Goal: Transaction & Acquisition: Purchase product/service

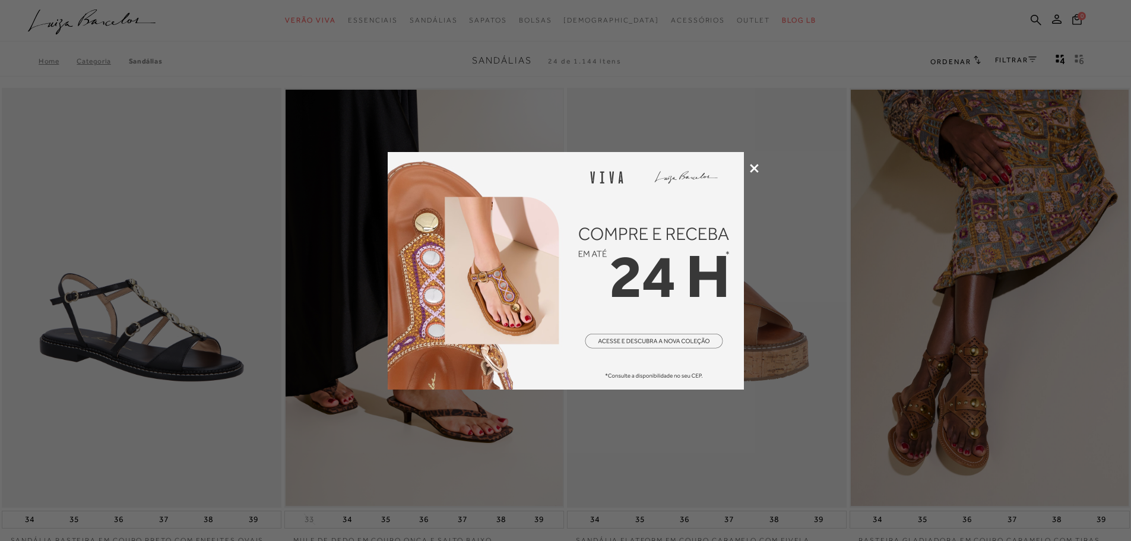
click at [753, 169] on icon at bounding box center [754, 168] width 9 height 9
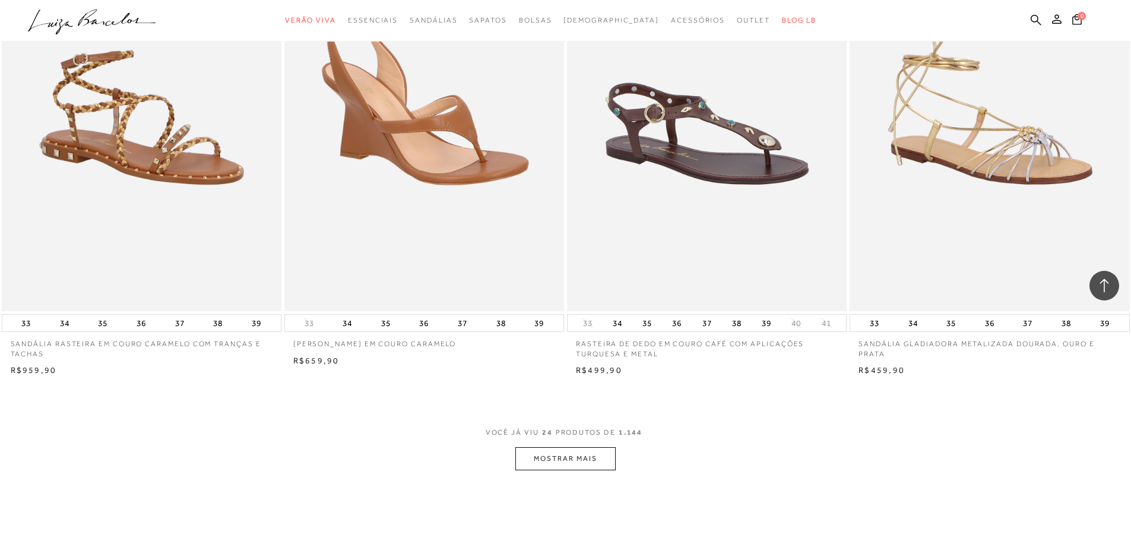
scroll to position [2789, 0]
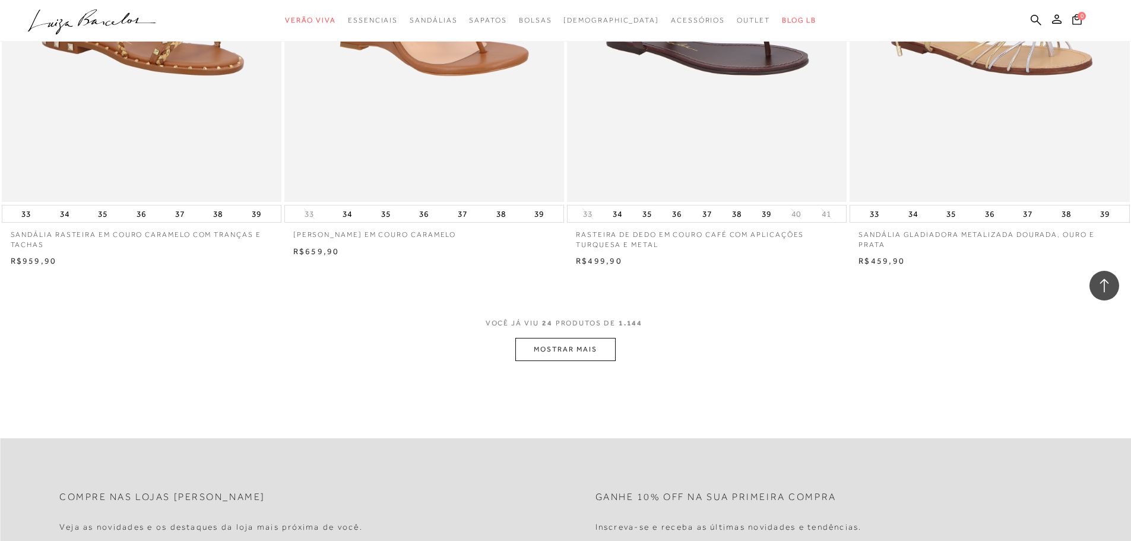
click at [545, 346] on button "MOSTRAR MAIS" at bounding box center [565, 349] width 100 height 23
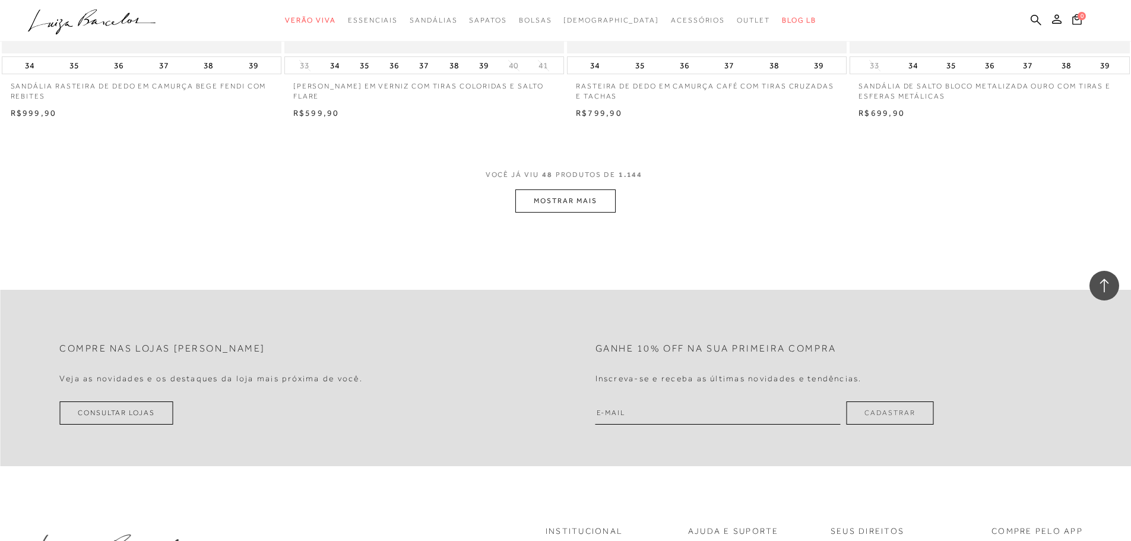
scroll to position [5935, 0]
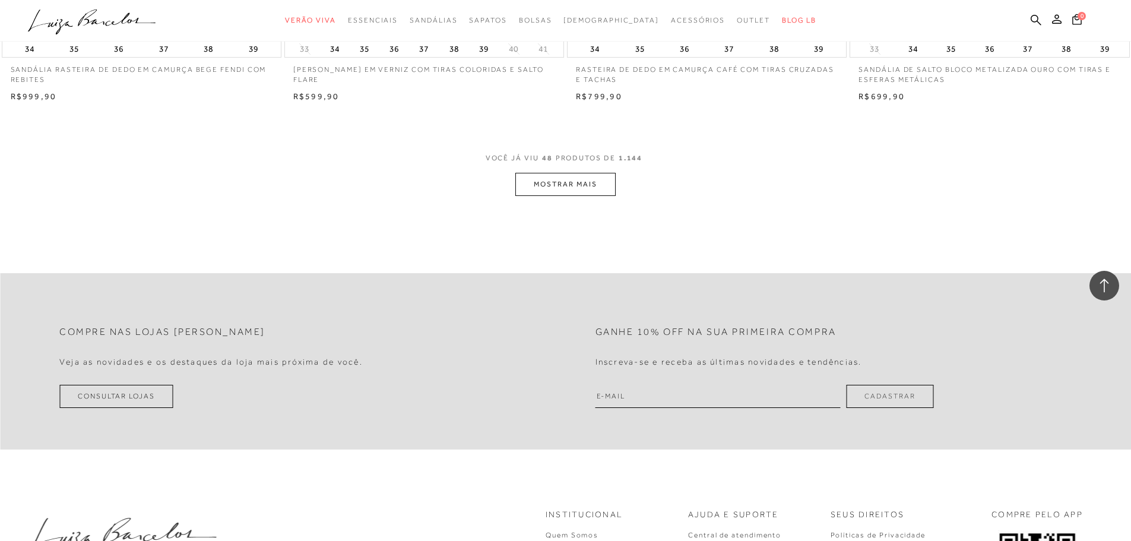
click at [570, 186] on button "MOSTRAR MAIS" at bounding box center [565, 184] width 100 height 23
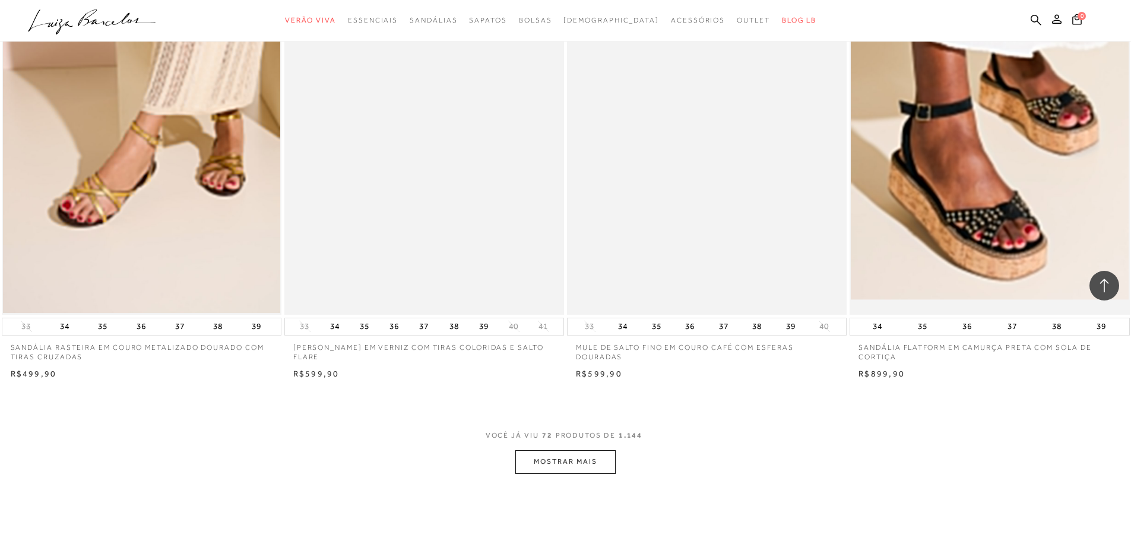
scroll to position [8665, 0]
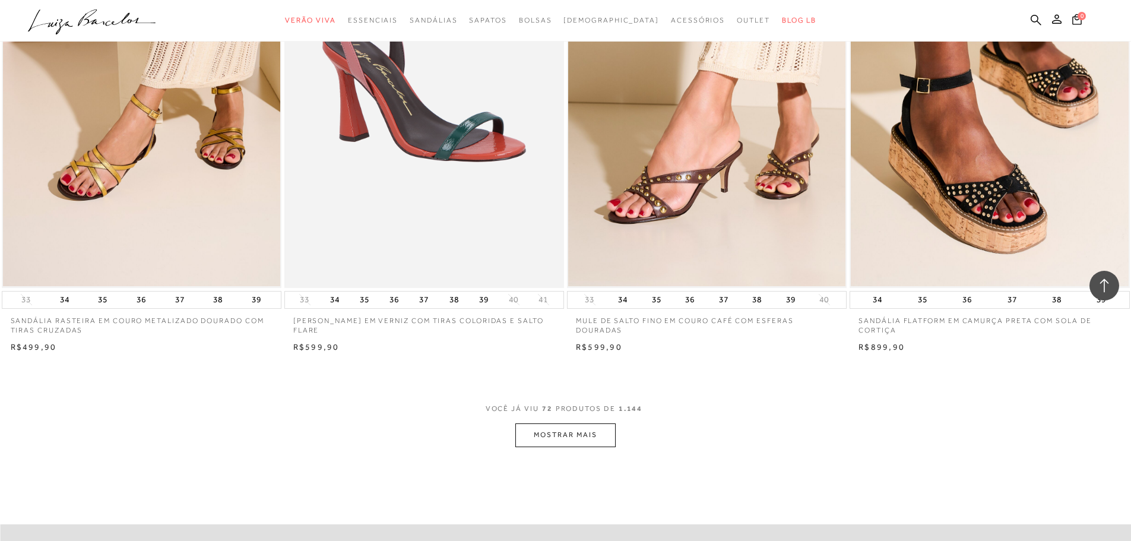
click at [574, 428] on button "MOSTRAR MAIS" at bounding box center [565, 434] width 100 height 23
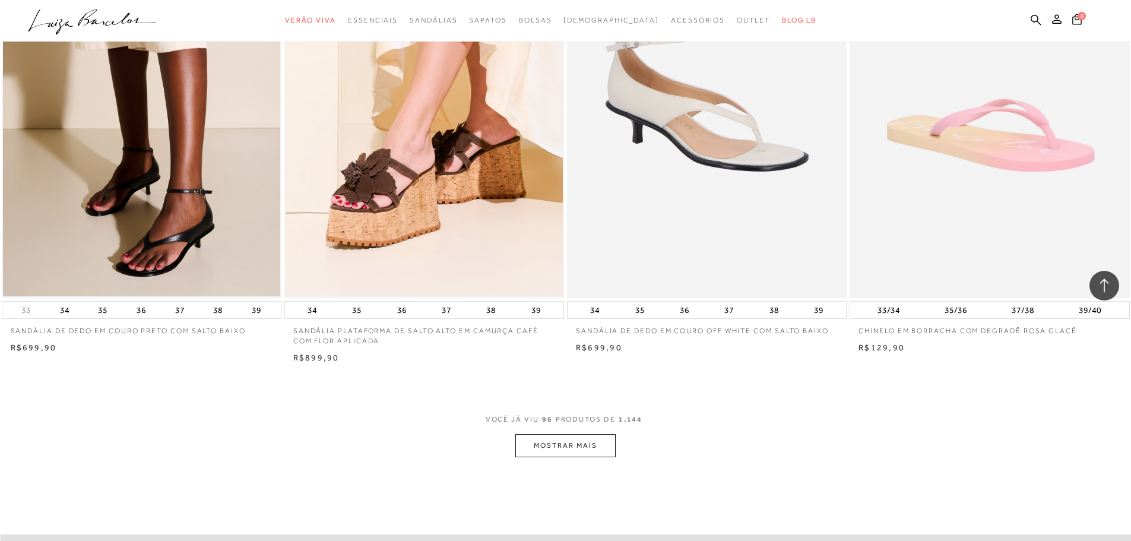
scroll to position [11751, 0]
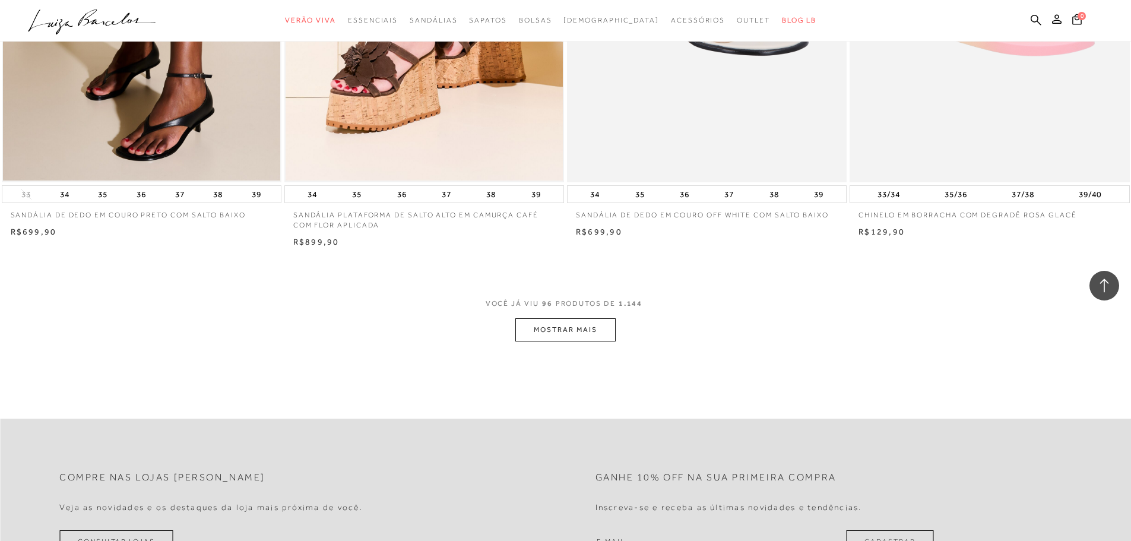
click at [588, 332] on button "MOSTRAR MAIS" at bounding box center [565, 329] width 100 height 23
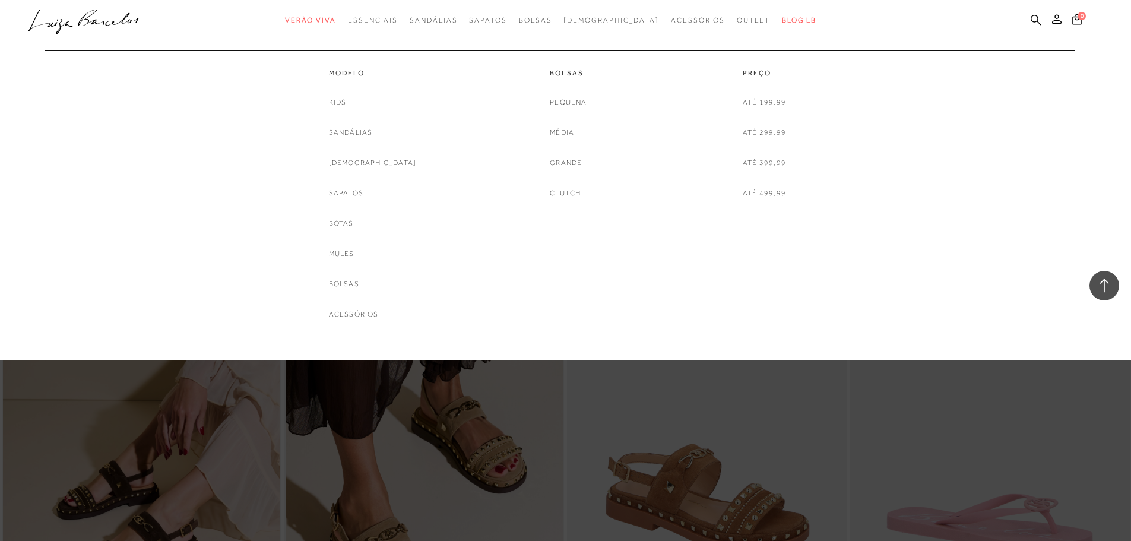
click at [737, 17] on span "Outlet" at bounding box center [753, 20] width 33 height 8
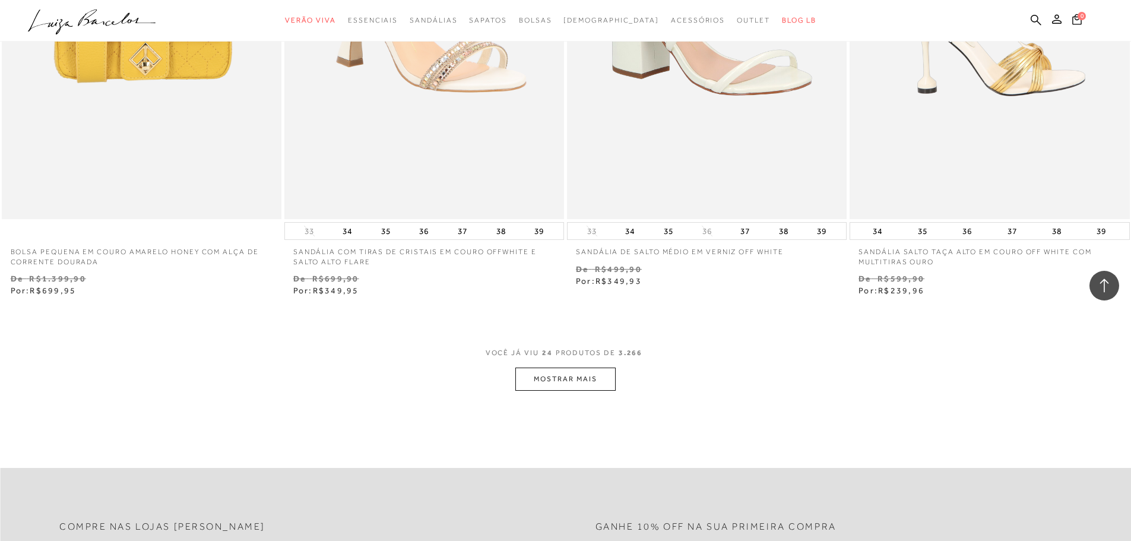
scroll to position [2849, 0]
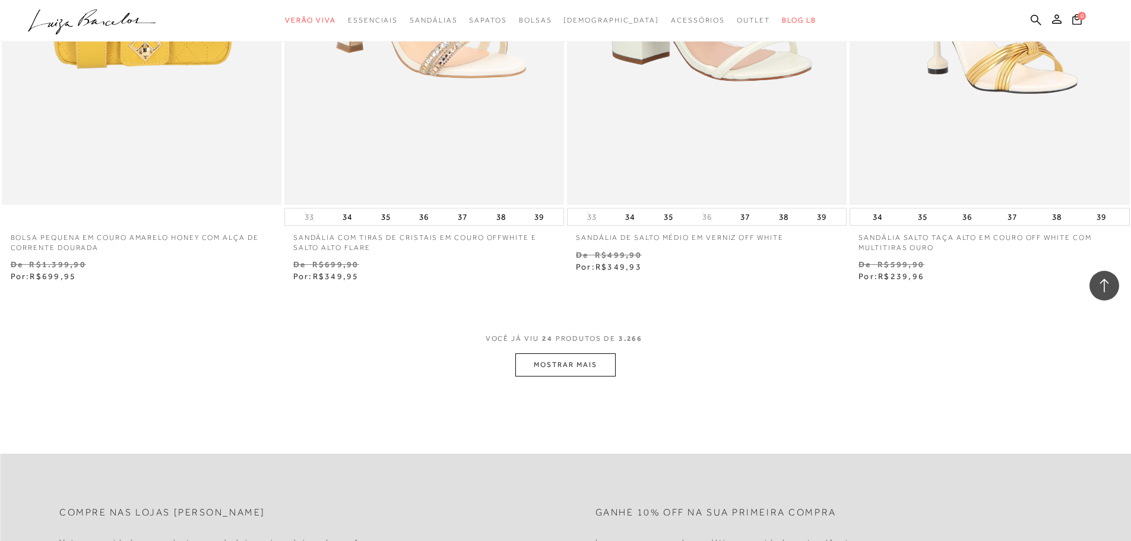
click at [570, 370] on button "MOSTRAR MAIS" at bounding box center [565, 364] width 100 height 23
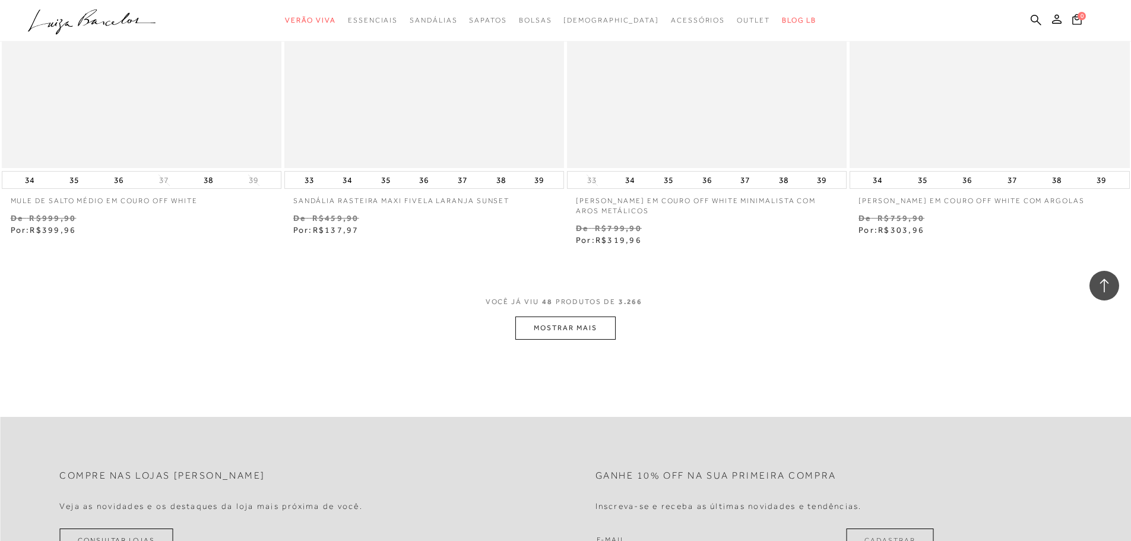
scroll to position [5935, 0]
click at [566, 327] on button "MOSTRAR MAIS" at bounding box center [565, 323] width 100 height 23
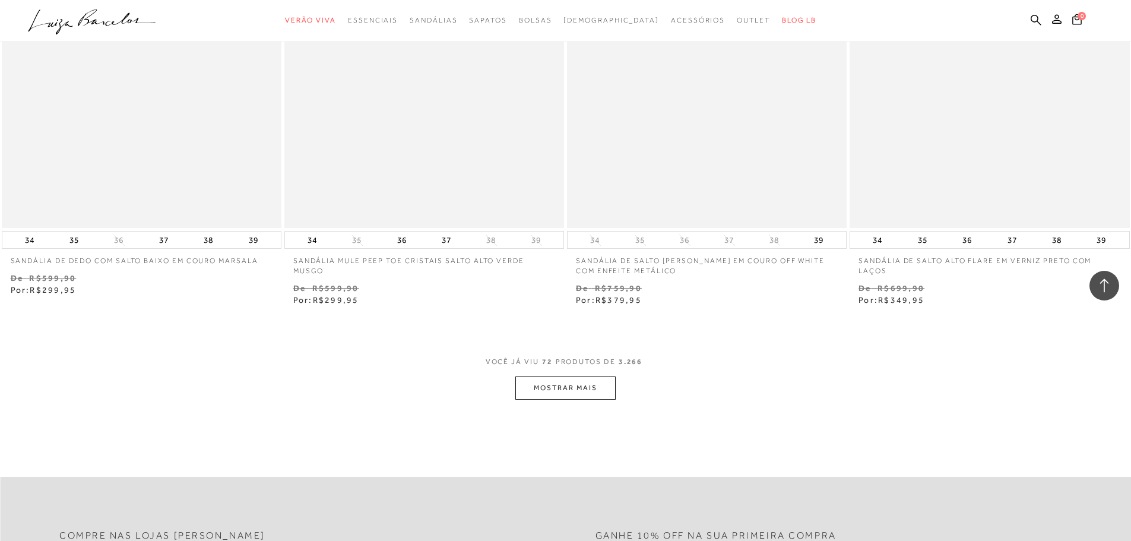
scroll to position [8962, 0]
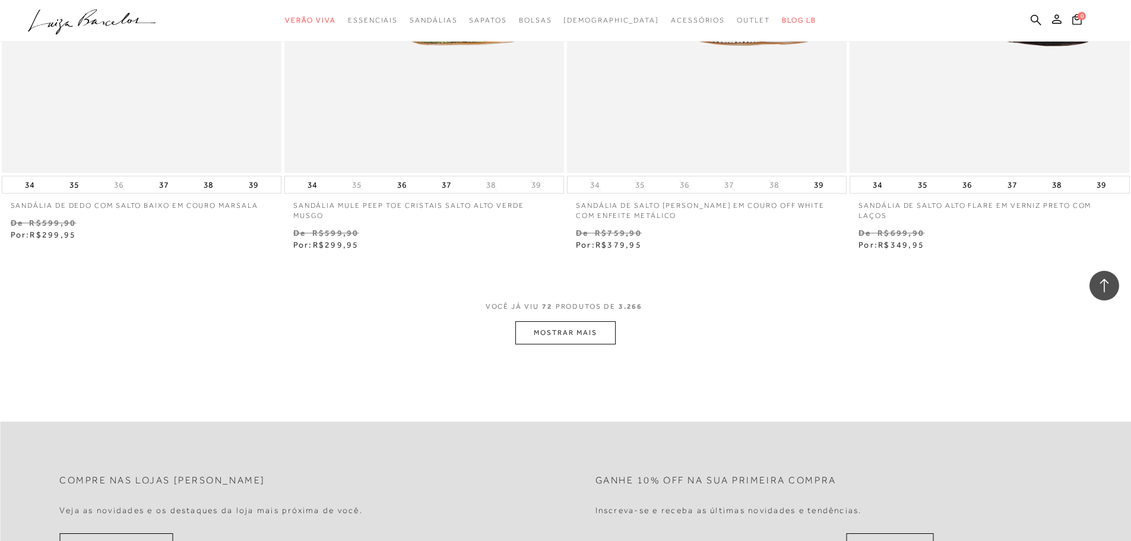
click at [580, 337] on button "MOSTRAR MAIS" at bounding box center [565, 332] width 100 height 23
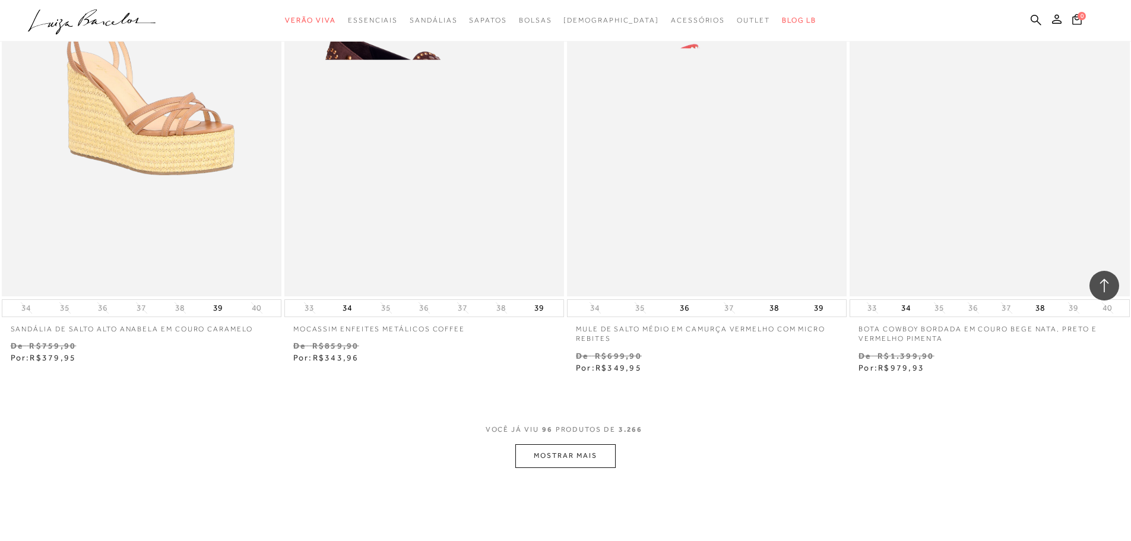
scroll to position [11929, 0]
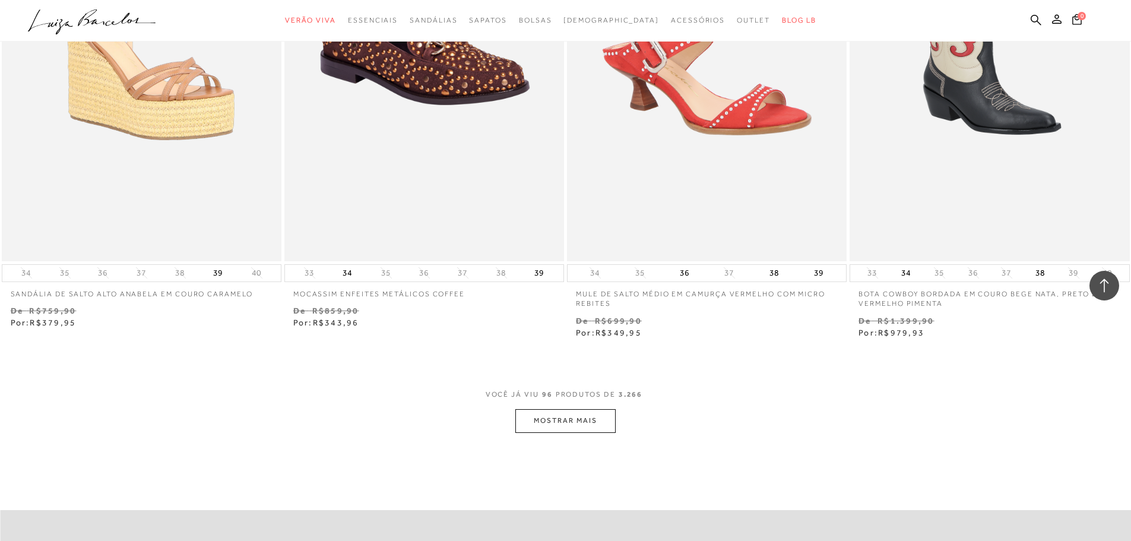
click at [599, 423] on button "MOSTRAR MAIS" at bounding box center [565, 420] width 100 height 23
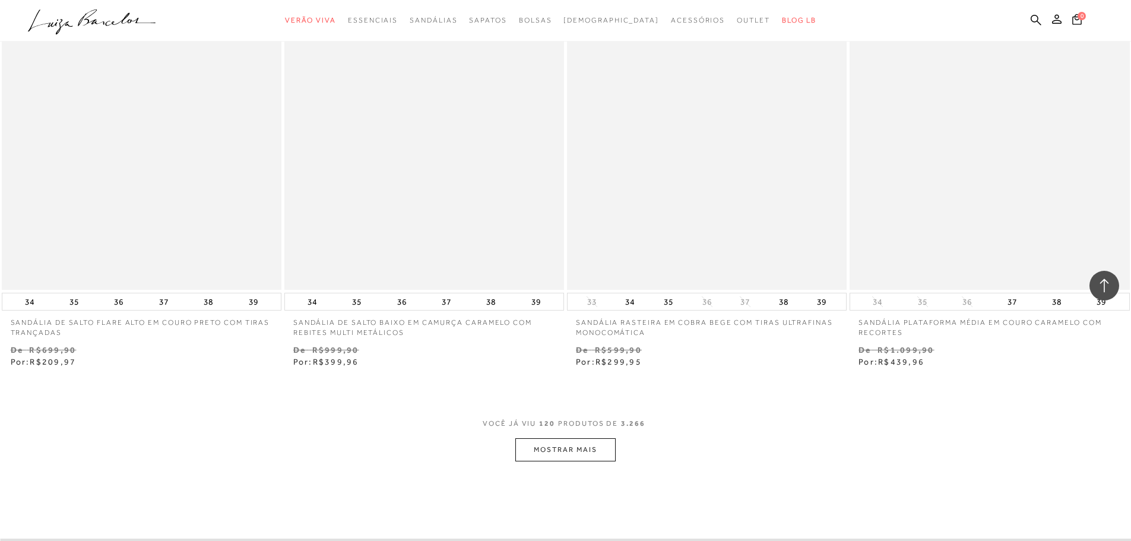
scroll to position [15134, 0]
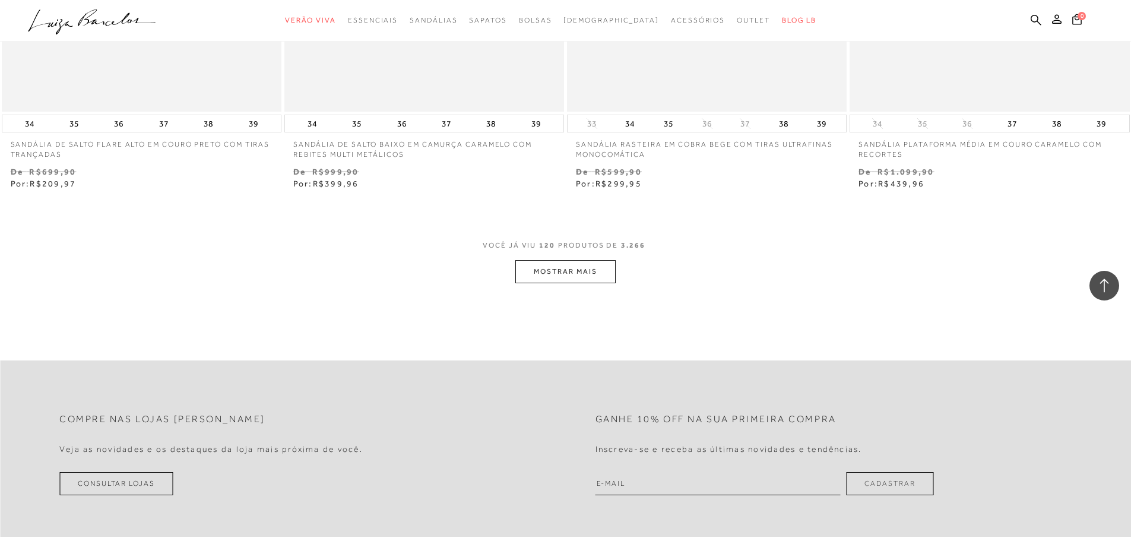
click at [544, 269] on button "MOSTRAR MAIS" at bounding box center [565, 271] width 100 height 23
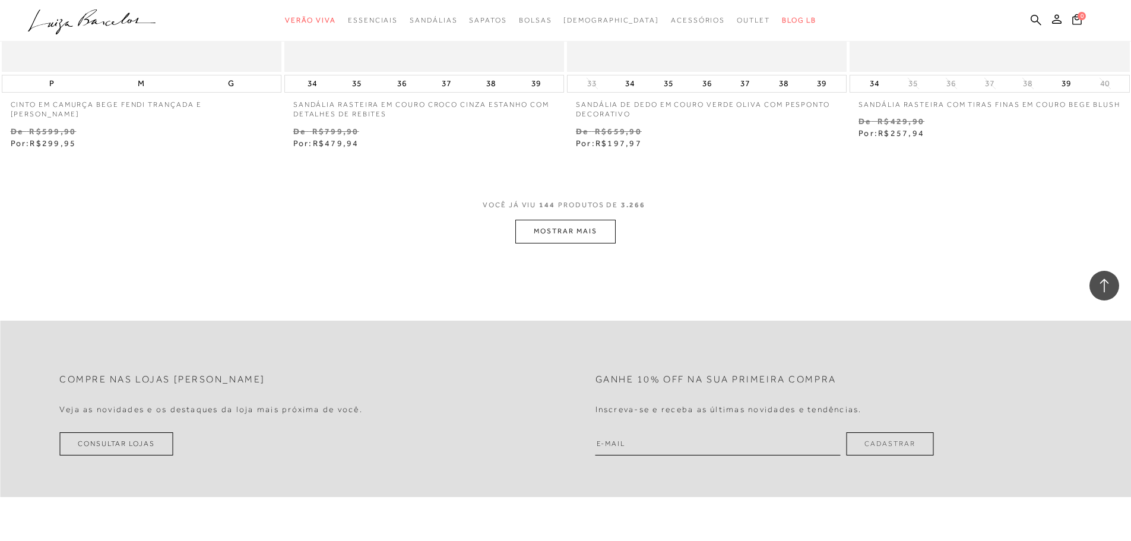
scroll to position [18220, 0]
click at [546, 222] on button "MOSTRAR MAIS" at bounding box center [565, 230] width 100 height 23
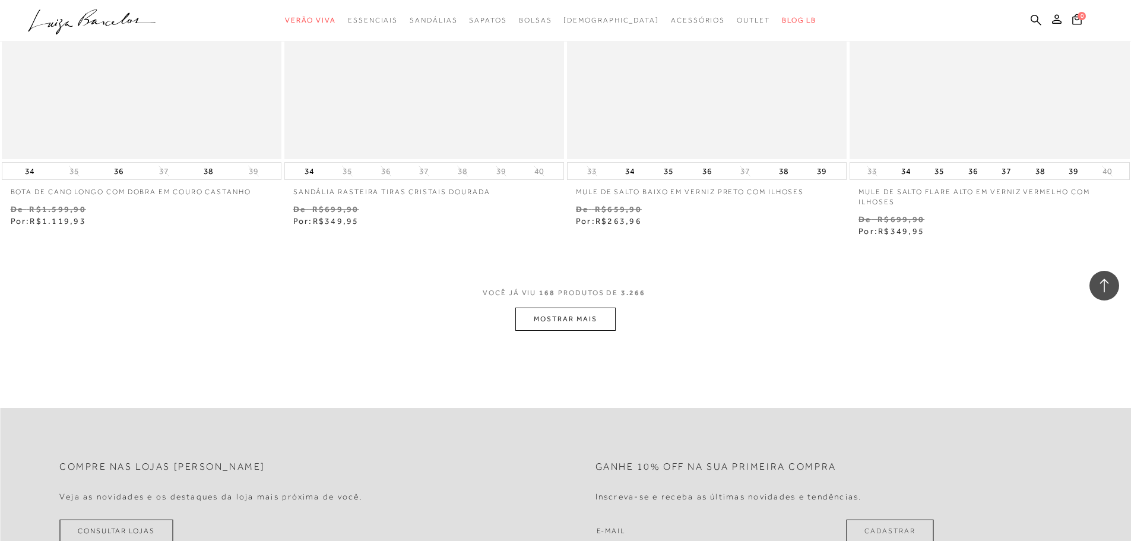
scroll to position [21247, 0]
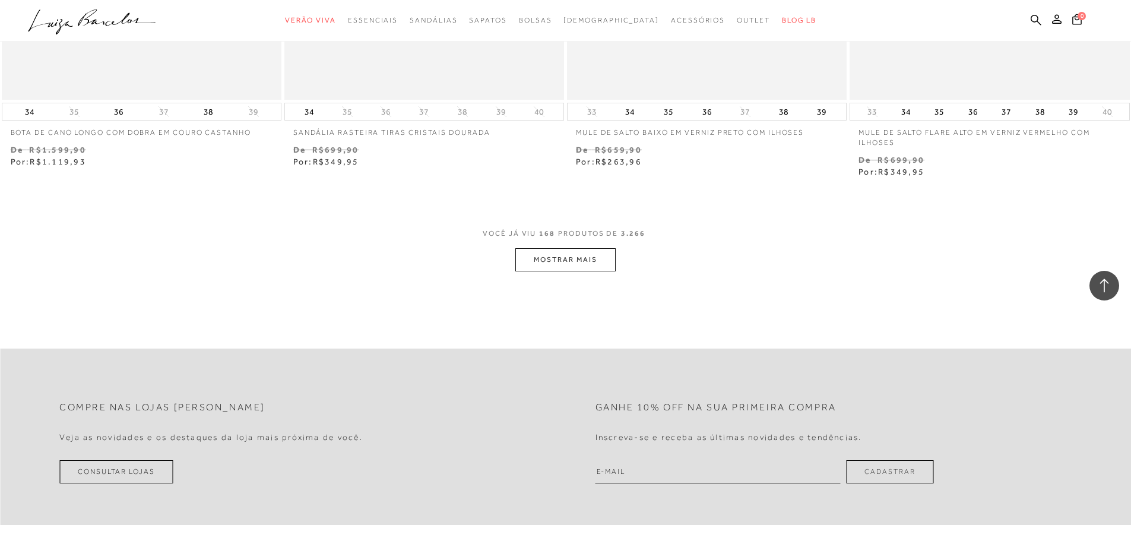
click at [550, 258] on button "MOSTRAR MAIS" at bounding box center [565, 259] width 100 height 23
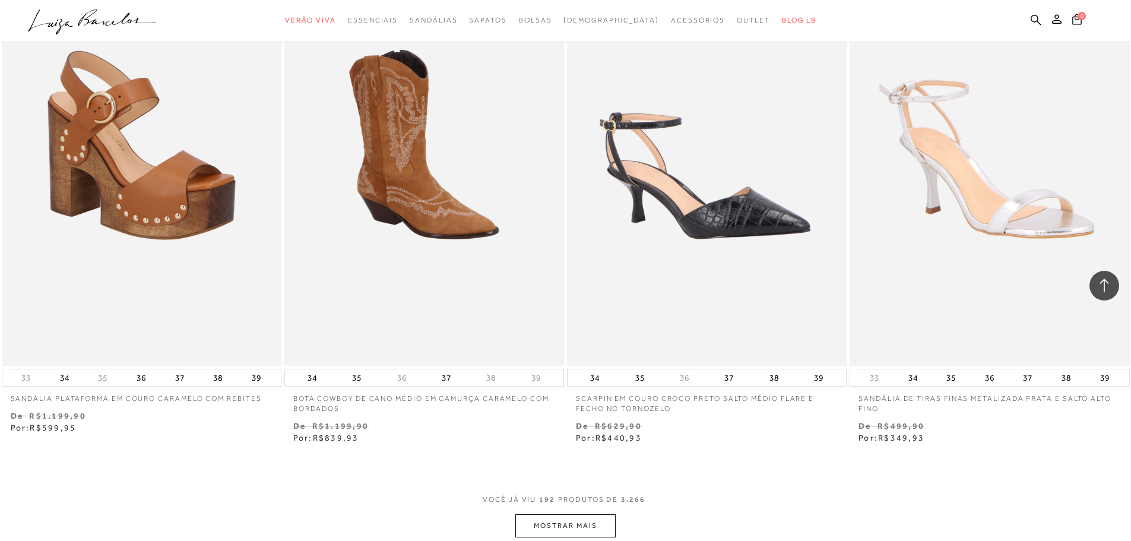
scroll to position [24214, 0]
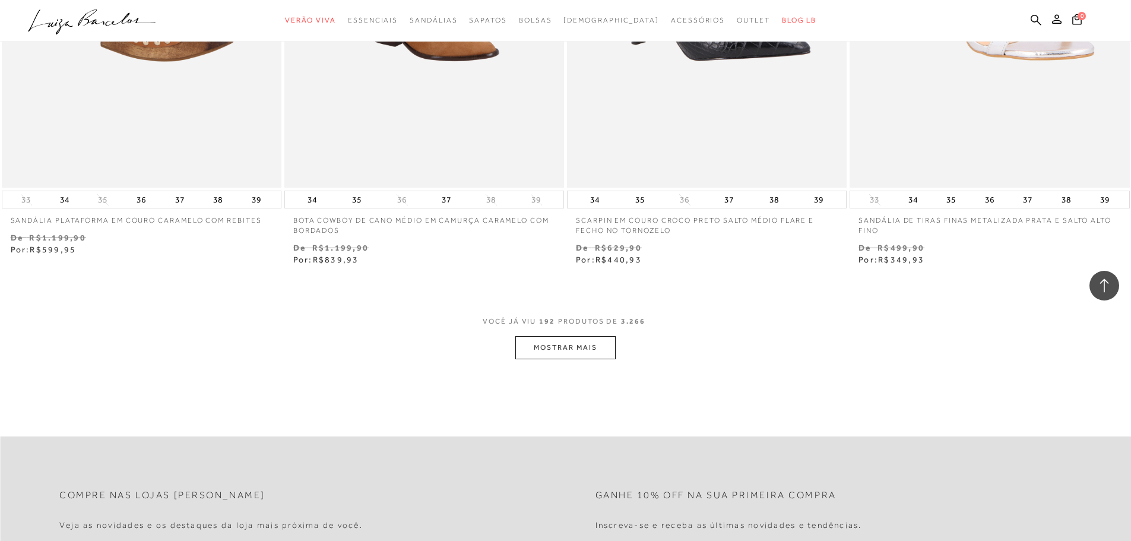
click at [560, 350] on button "MOSTRAR MAIS" at bounding box center [565, 347] width 100 height 23
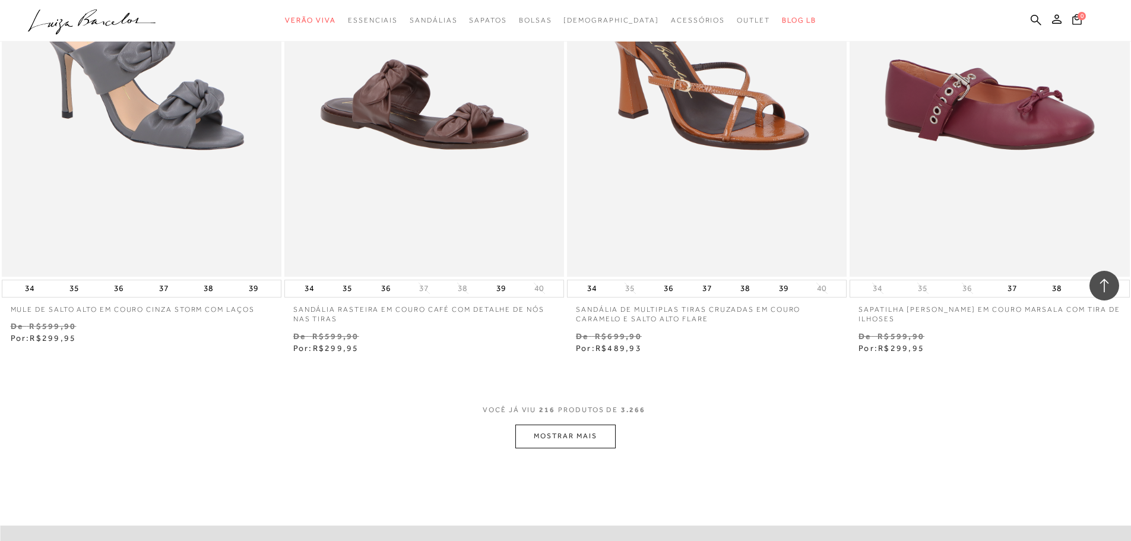
scroll to position [27181, 0]
click at [550, 440] on button "MOSTRAR MAIS" at bounding box center [565, 435] width 100 height 23
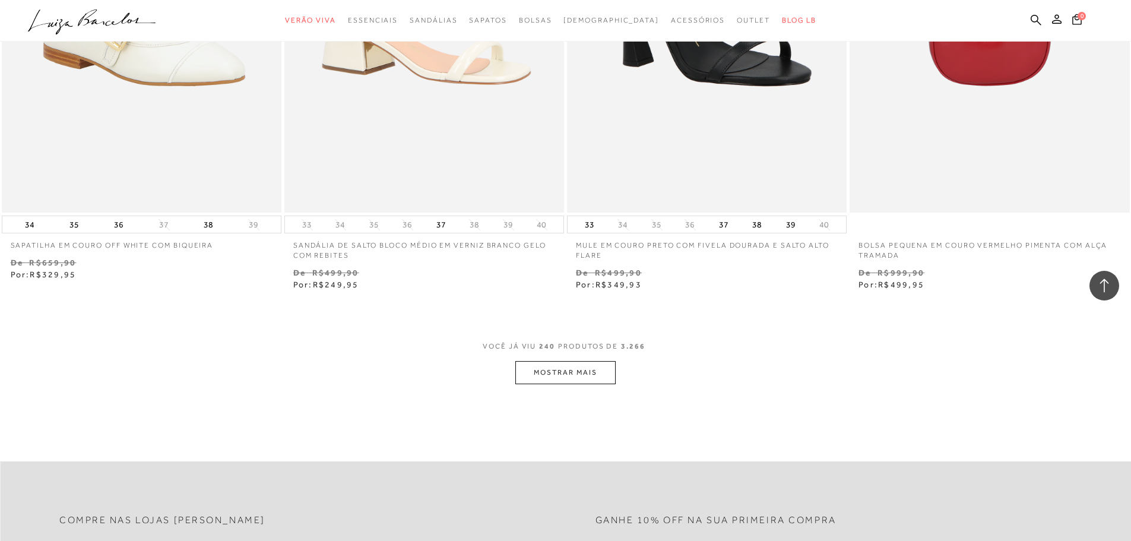
scroll to position [30327, 0]
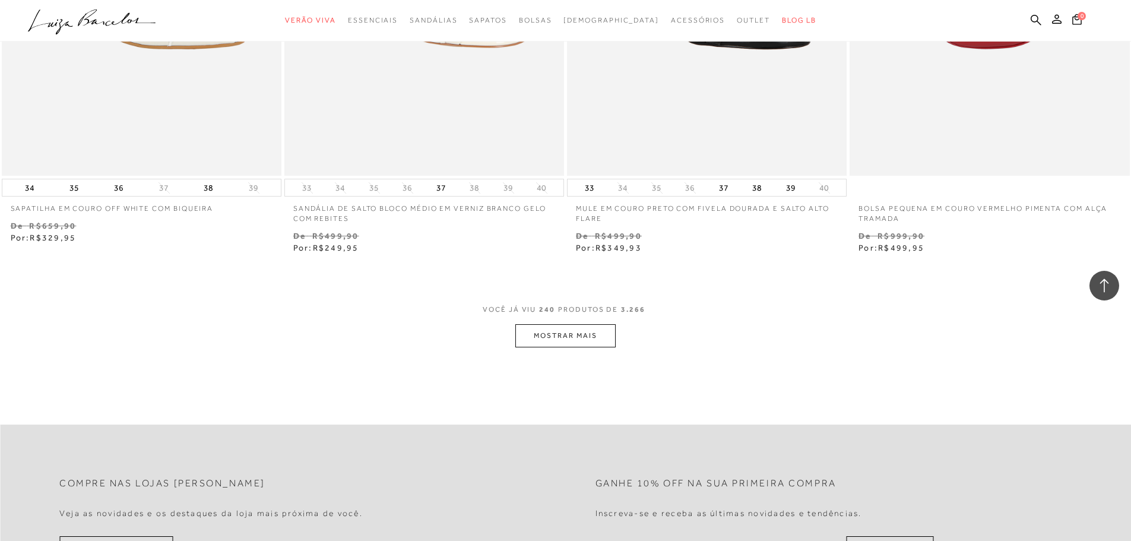
click at [583, 336] on button "MOSTRAR MAIS" at bounding box center [565, 335] width 100 height 23
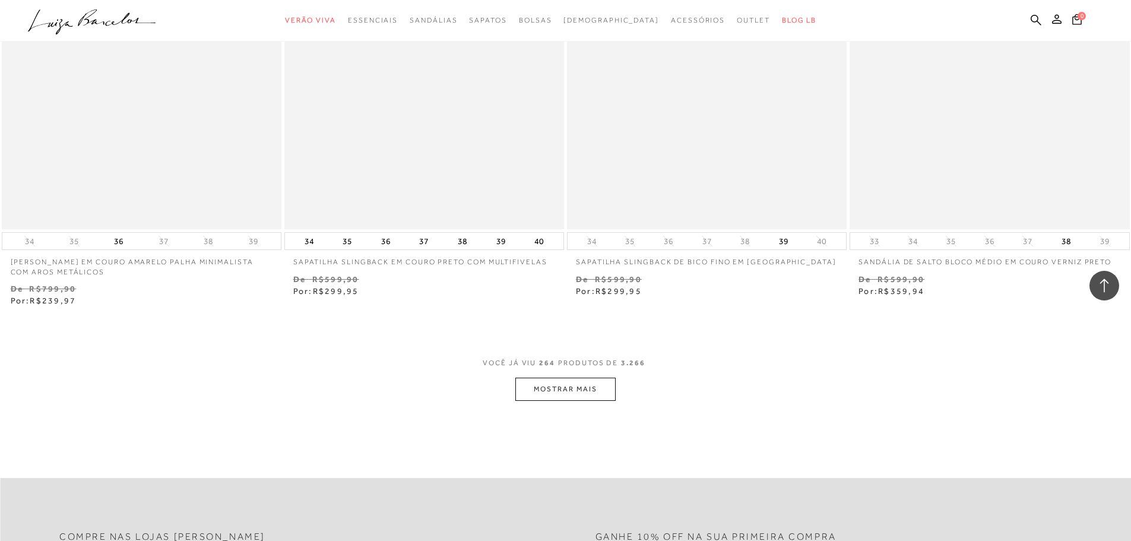
scroll to position [33354, 0]
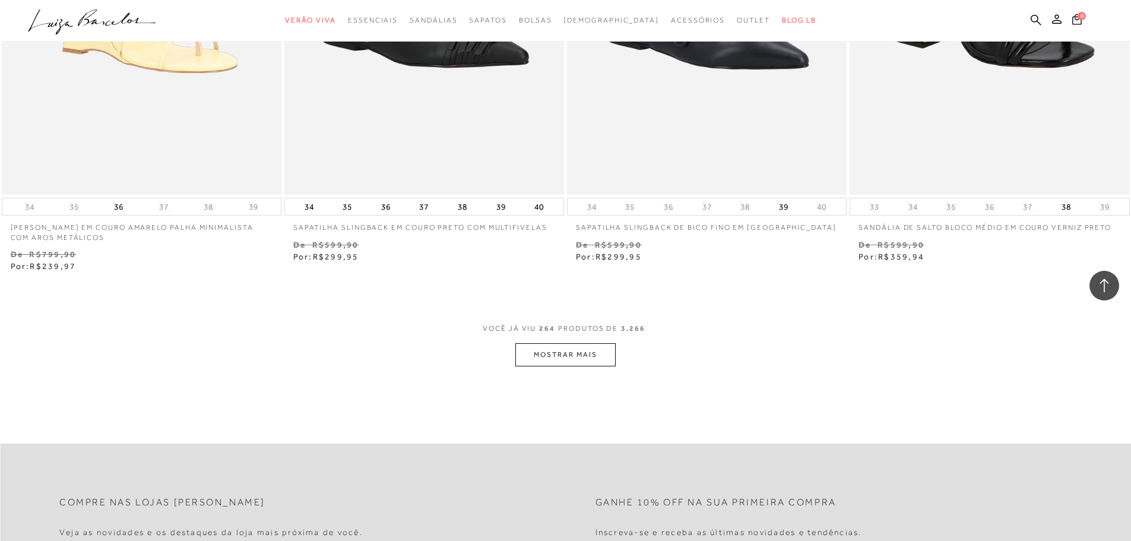
click at [560, 352] on button "MOSTRAR MAIS" at bounding box center [565, 354] width 100 height 23
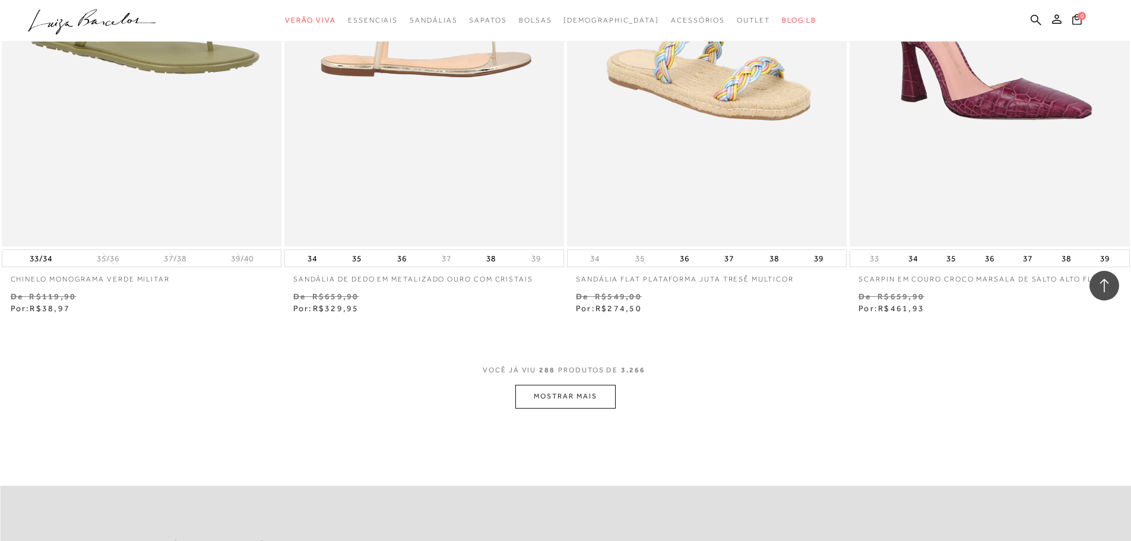
scroll to position [36499, 0]
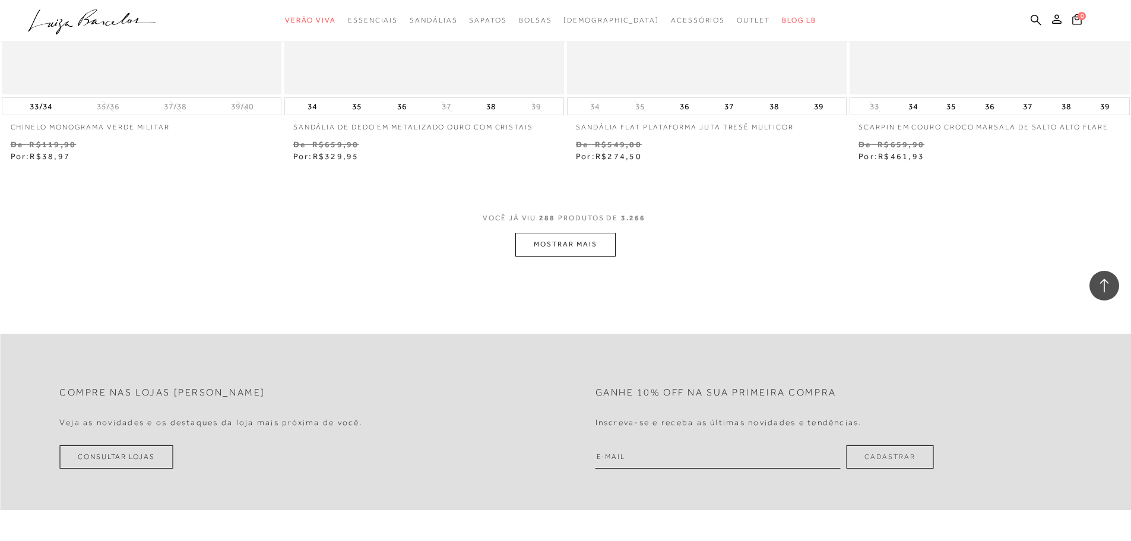
click at [563, 245] on button "MOSTRAR MAIS" at bounding box center [565, 244] width 100 height 23
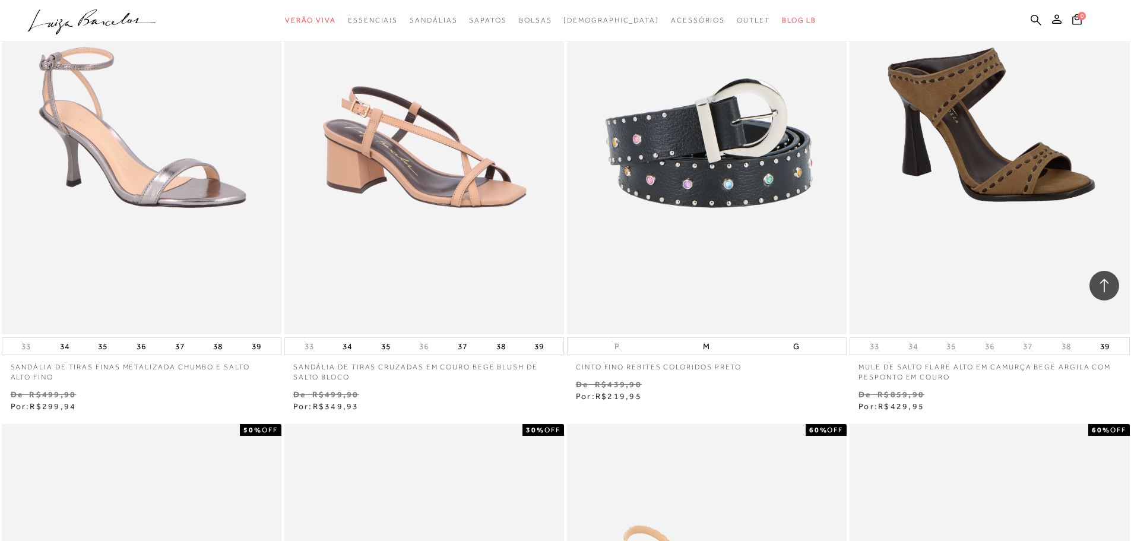
scroll to position [38280, 0]
